Goal: Find specific page/section: Find specific page/section

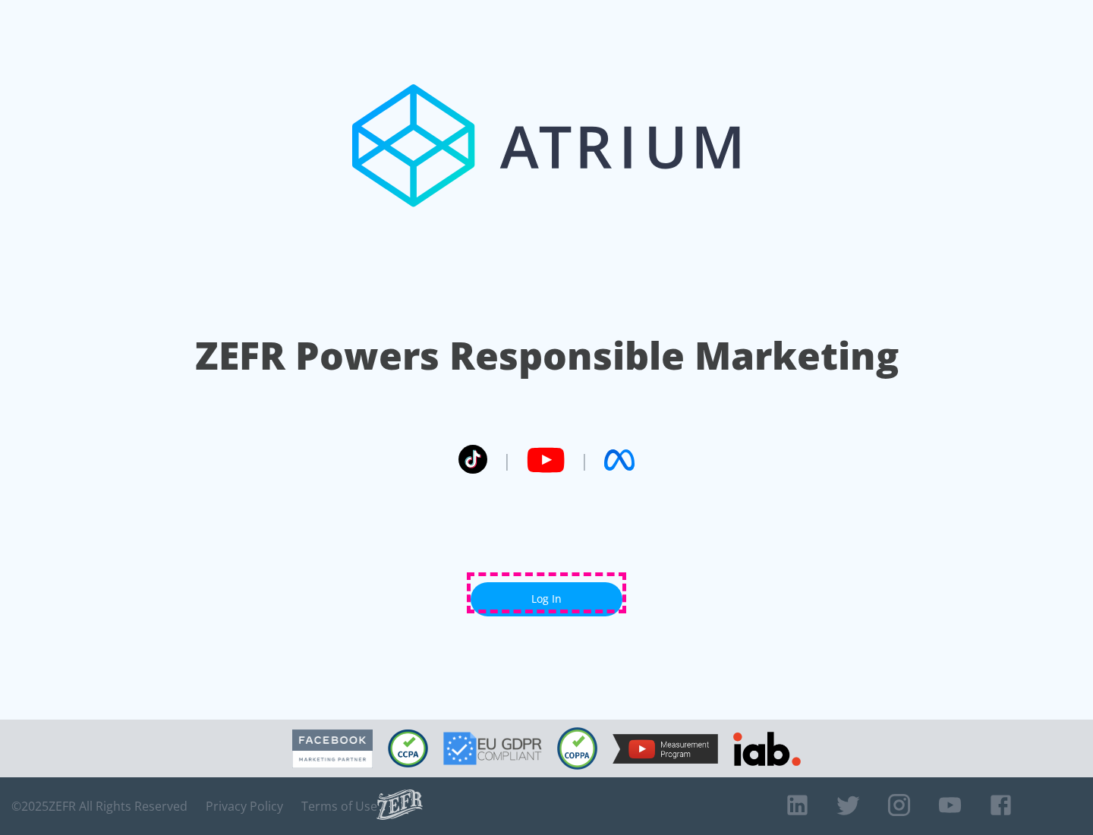
click at [546, 593] on link "Log In" at bounding box center [546, 599] width 152 height 34
